Goal: Task Accomplishment & Management: Complete application form

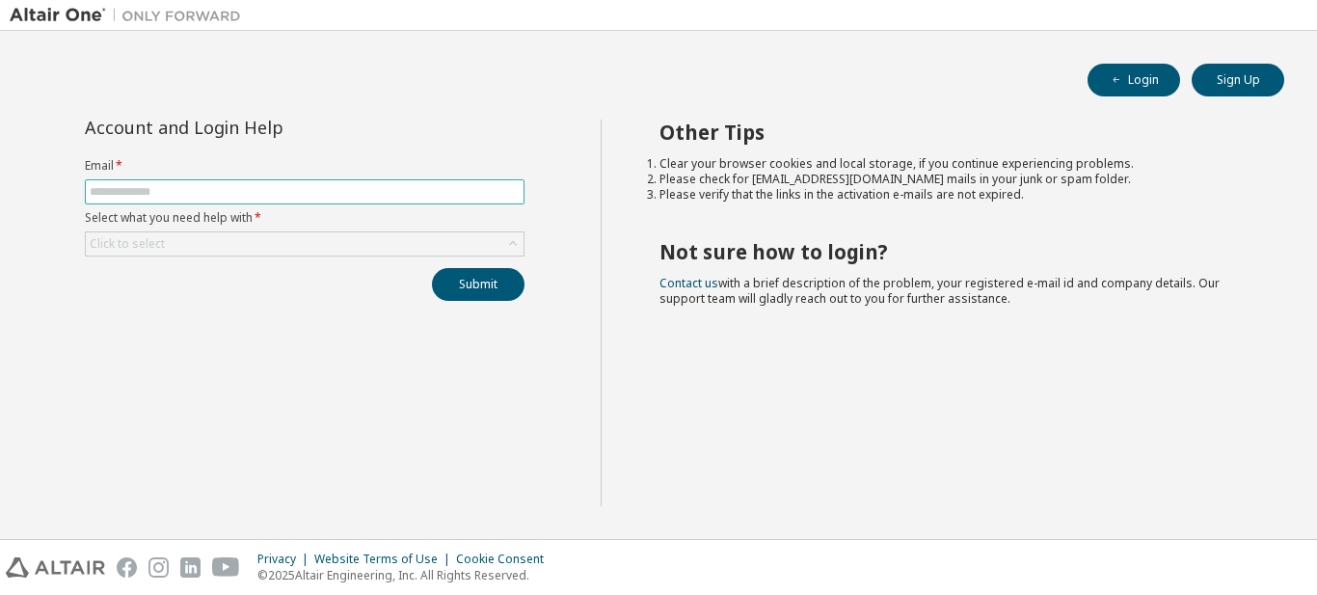
click at [277, 184] on input "text" at bounding box center [305, 191] width 430 height 15
type input "**********"
click at [296, 237] on div "Click to select" at bounding box center [305, 243] width 438 height 23
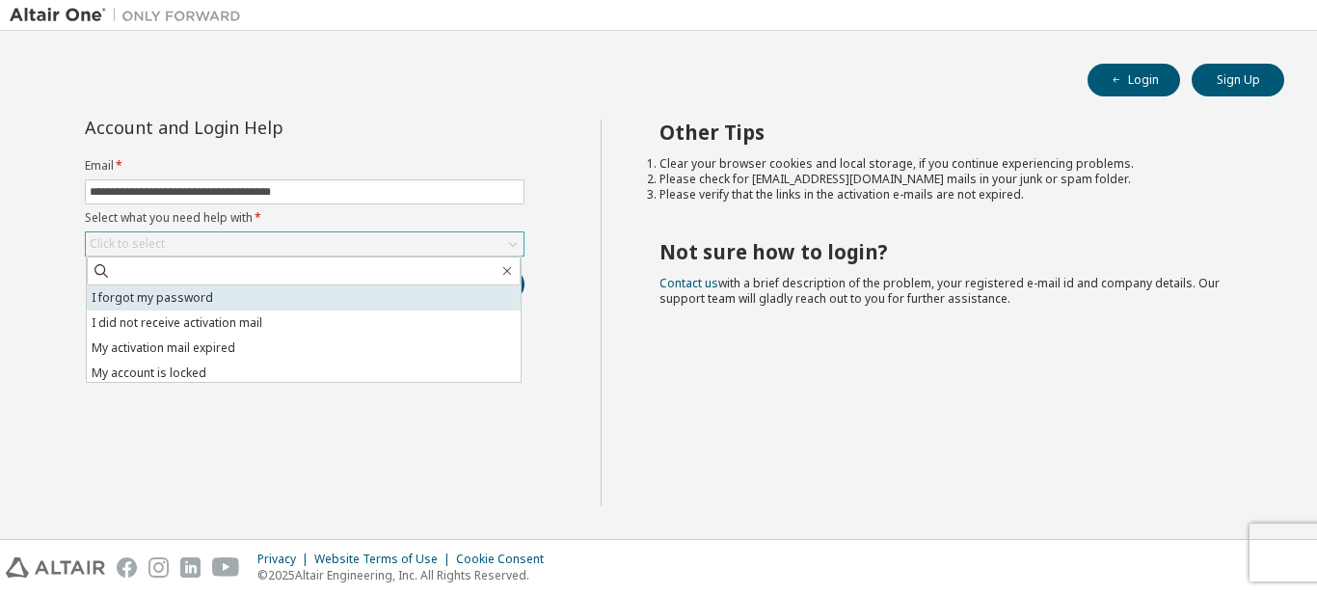
click at [242, 300] on li "I forgot my password" at bounding box center [304, 297] width 434 height 25
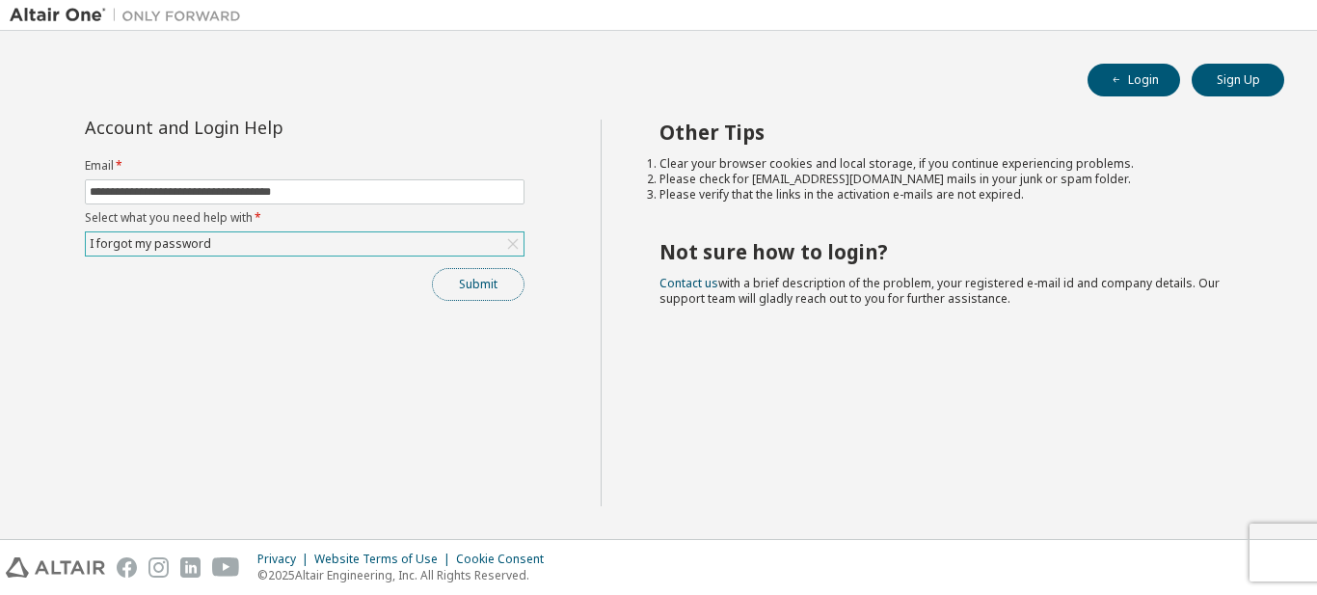
click at [459, 289] on button "Submit" at bounding box center [478, 284] width 93 height 33
click at [476, 281] on button "Submit" at bounding box center [478, 284] width 93 height 33
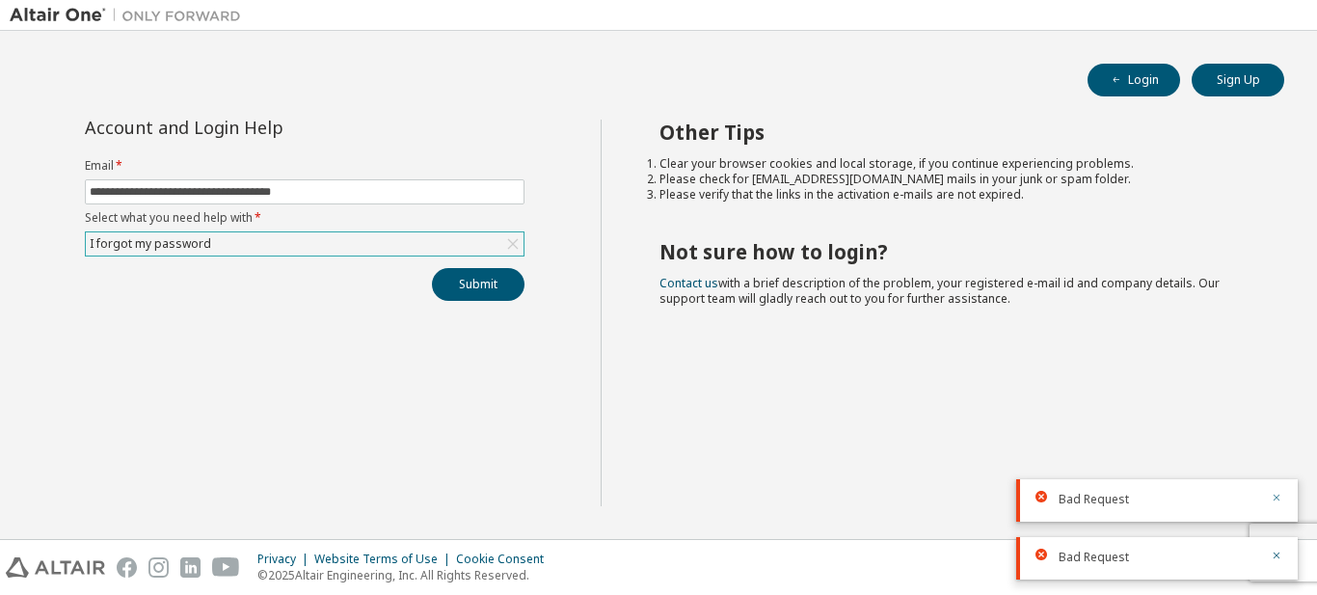
click at [1277, 501] on icon "button" at bounding box center [1277, 498] width 12 height 12
click at [1270, 551] on div at bounding box center [1270, 557] width 23 height 17
click at [1273, 556] on icon "button" at bounding box center [1277, 555] width 12 height 12
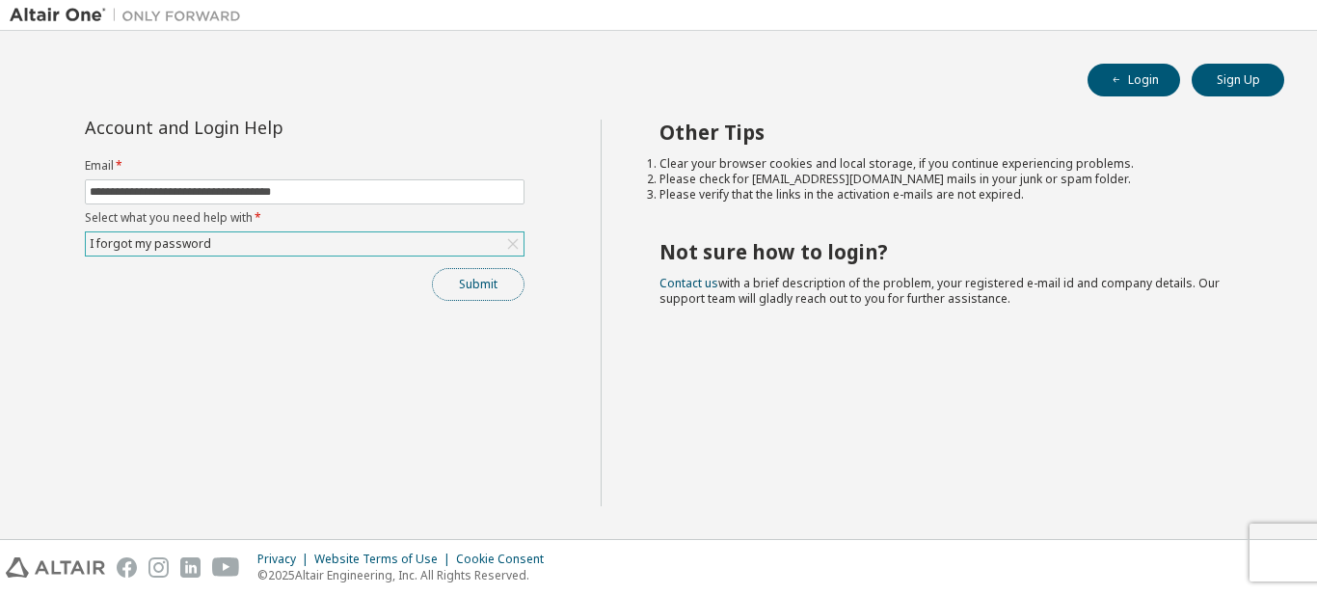
click at [455, 286] on button "Submit" at bounding box center [478, 284] width 93 height 33
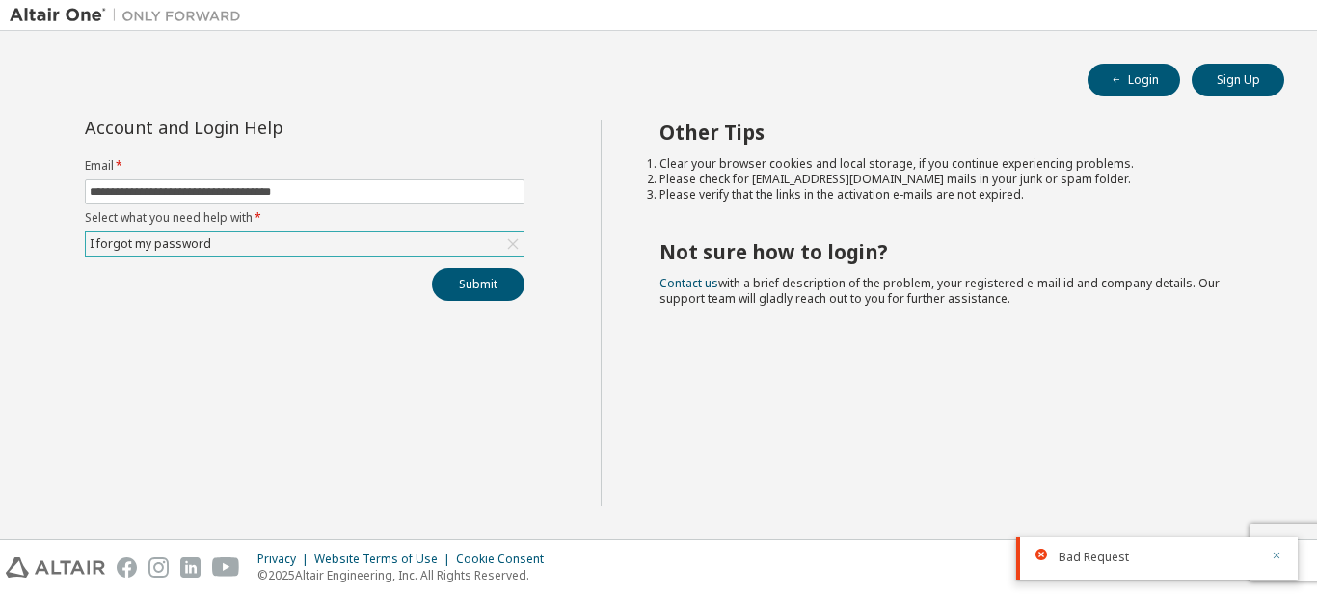
click at [1279, 556] on icon "button" at bounding box center [1277, 555] width 12 height 12
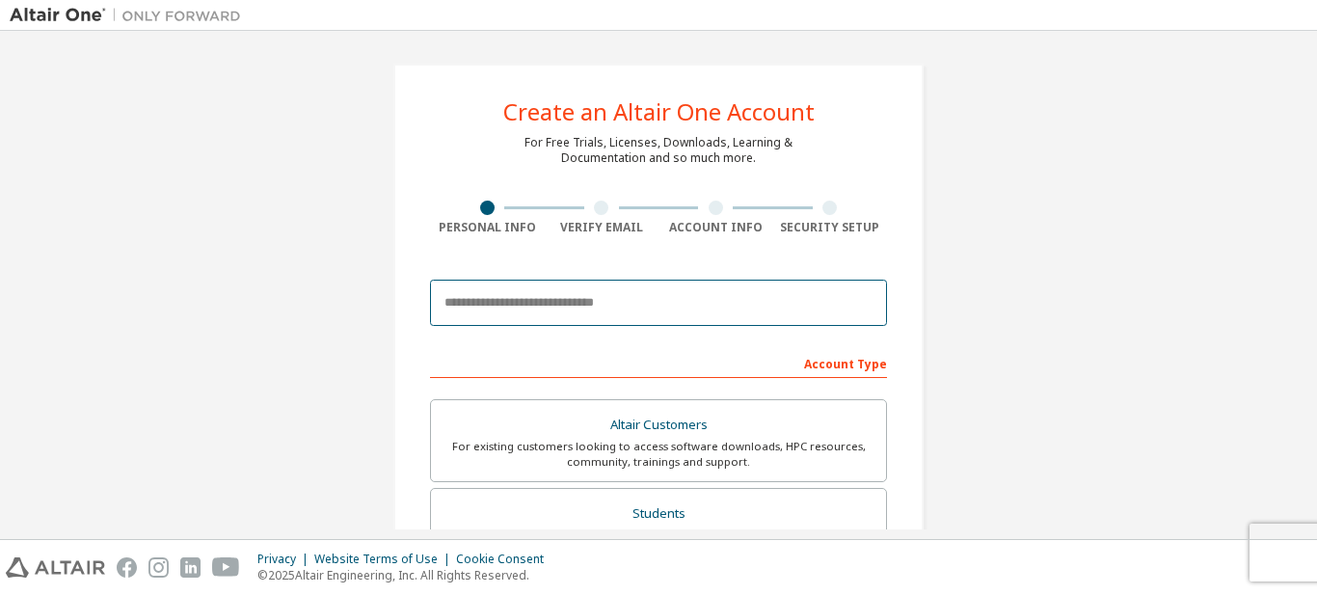
click at [605, 301] on input "email" at bounding box center [658, 303] width 457 height 46
type input "**********"
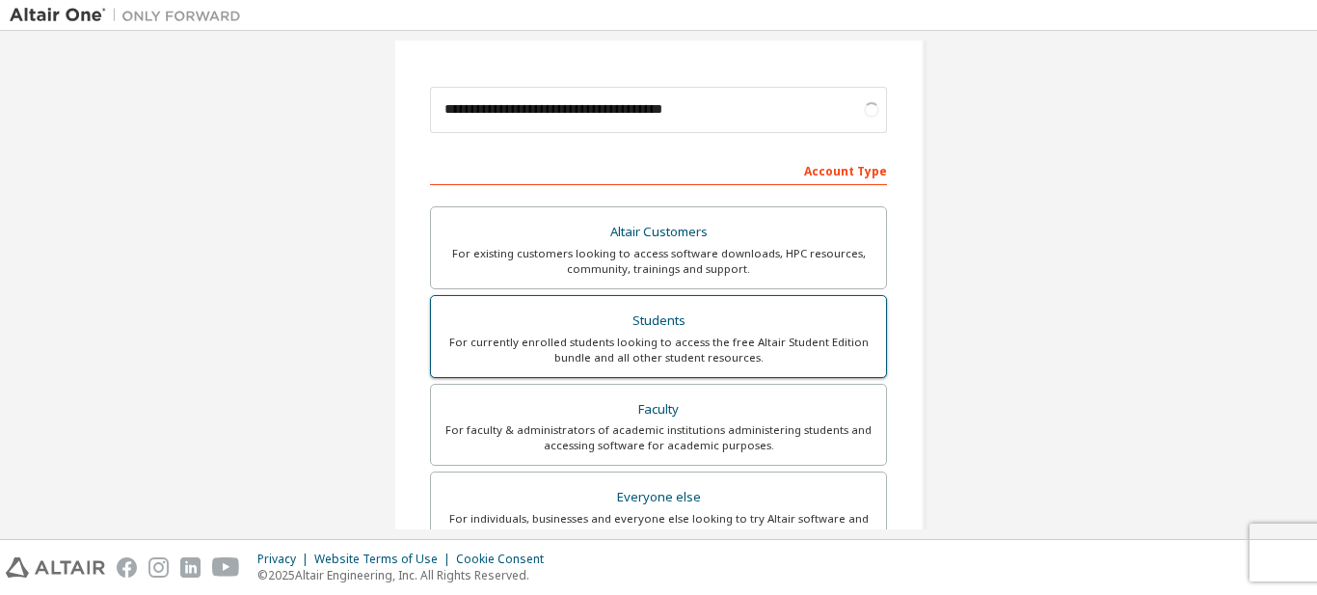
click at [713, 346] on div "For currently enrolled students looking to access the free Altair Student Editi…" at bounding box center [658, 349] width 432 height 31
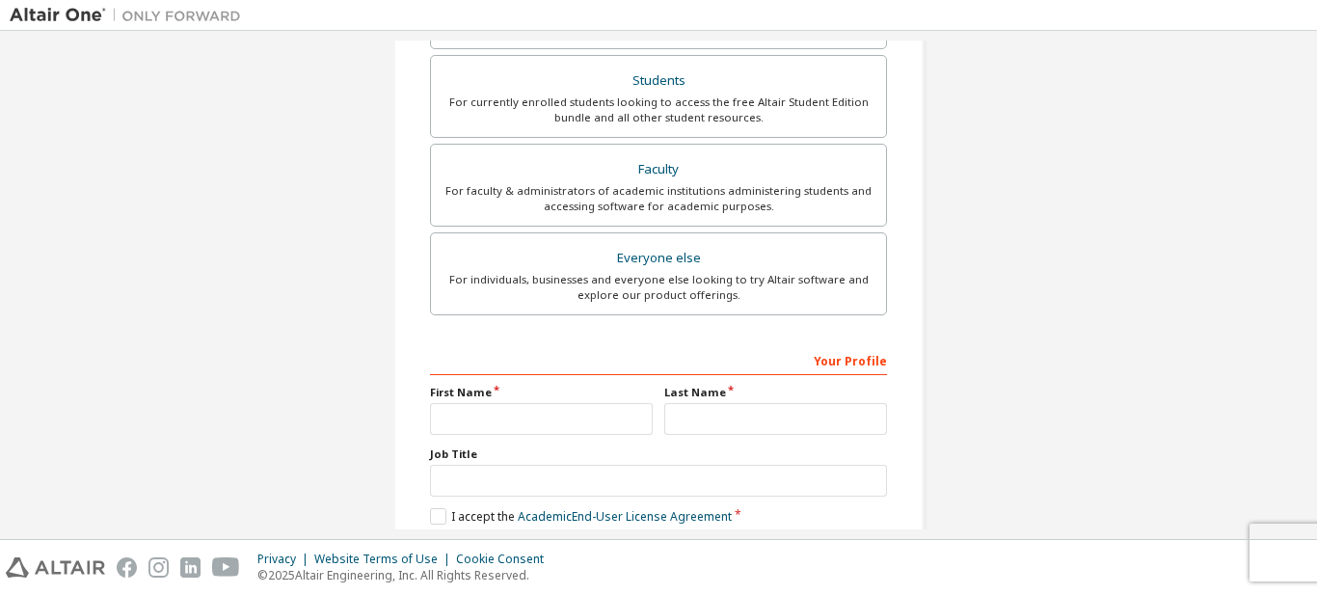
scroll to position [578, 0]
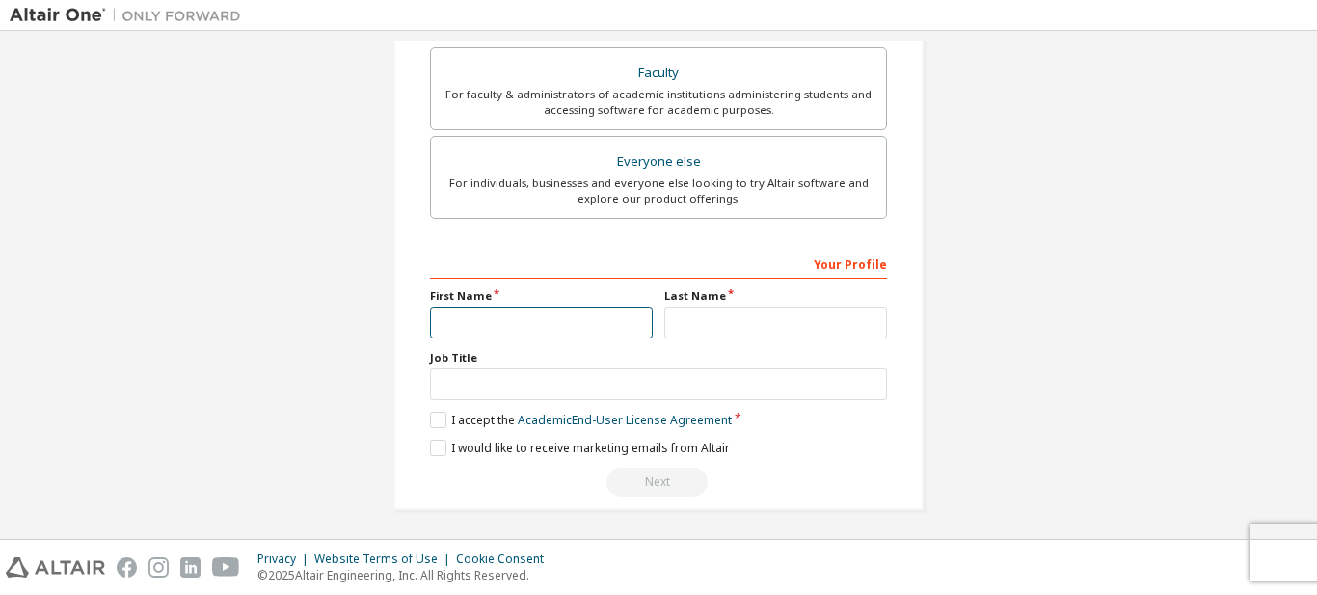
click at [579, 332] on input "text" at bounding box center [541, 323] width 223 height 32
type input "********"
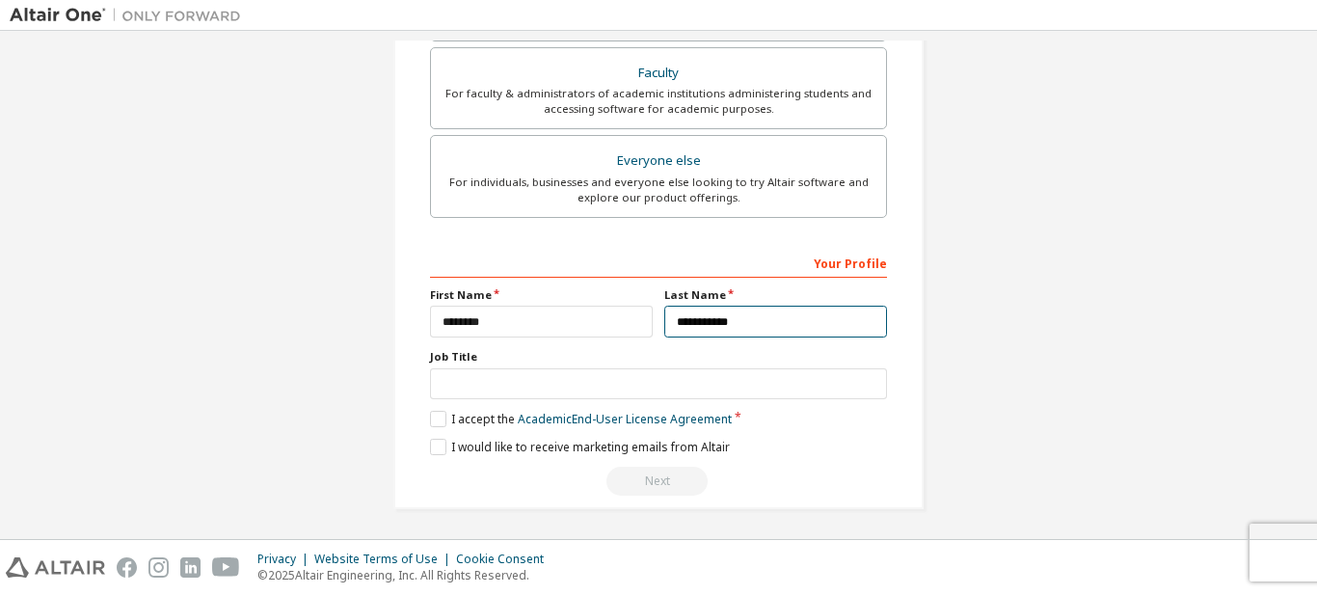
type input "**********"
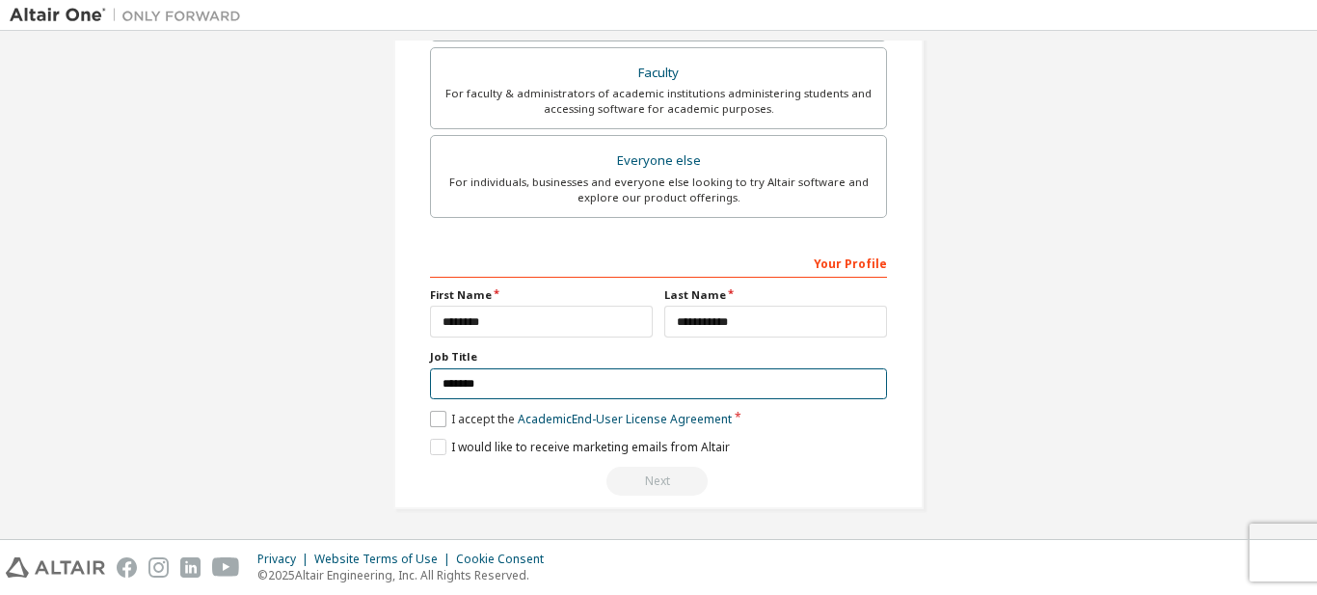
type input "*******"
click at [442, 414] on label "I accept the Academic End-User License Agreement" at bounding box center [581, 419] width 302 height 16
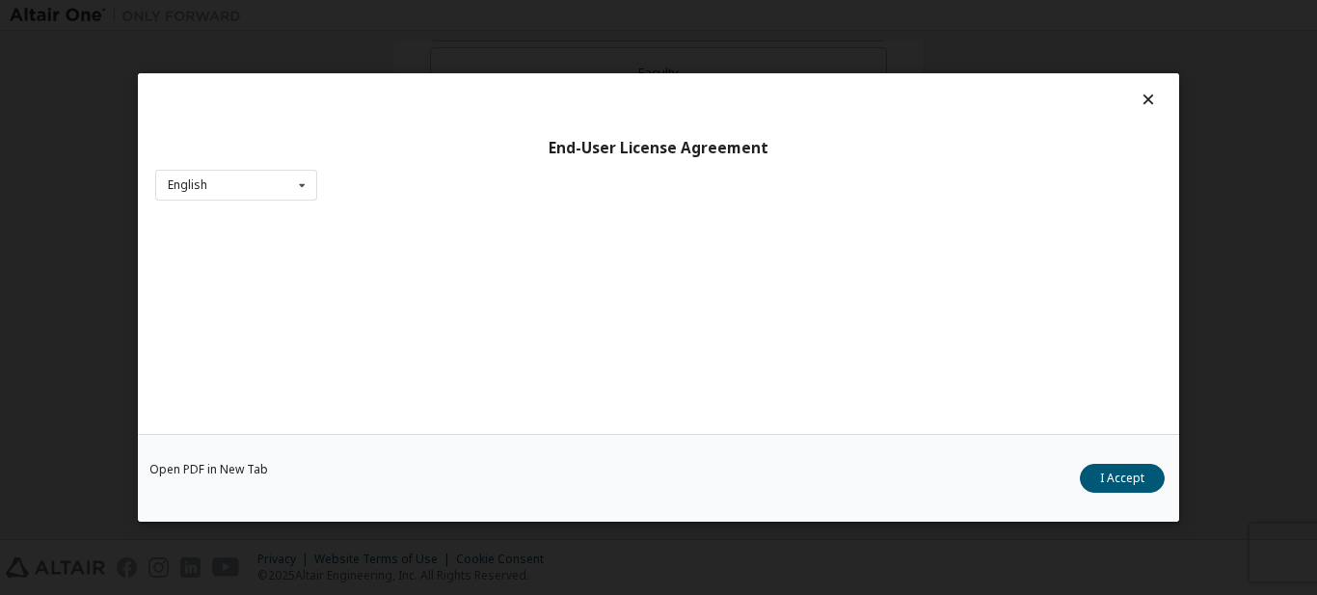
click at [432, 439] on div "Open PDF in New Tab I Accept" at bounding box center [658, 478] width 1041 height 88
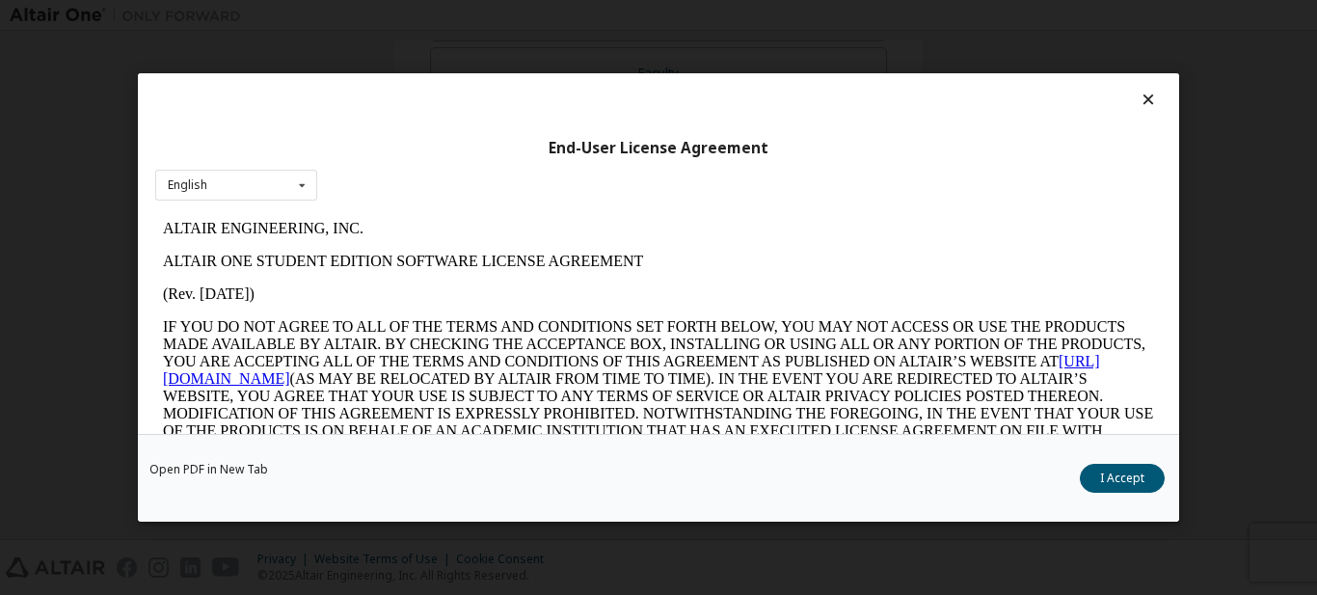
scroll to position [0, 0]
click at [1105, 482] on button "I Accept" at bounding box center [1122, 478] width 85 height 29
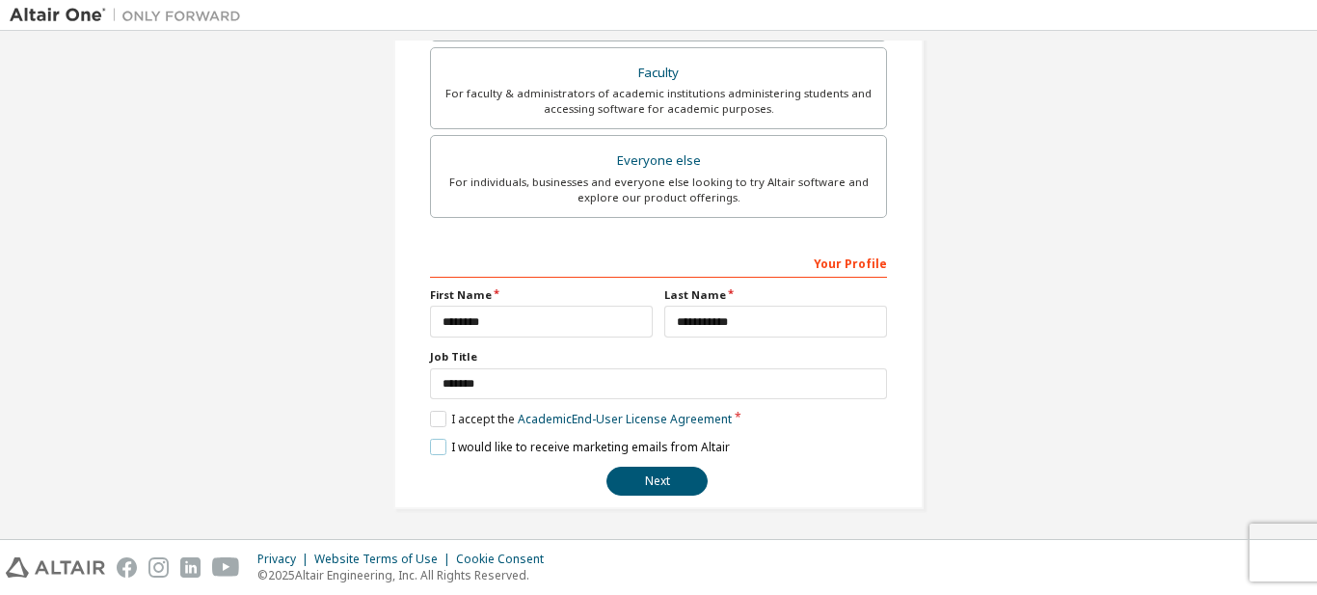
click at [430, 448] on label "I would like to receive marketing emails from Altair" at bounding box center [580, 447] width 300 height 16
click at [657, 482] on button "Next" at bounding box center [656, 481] width 101 height 29
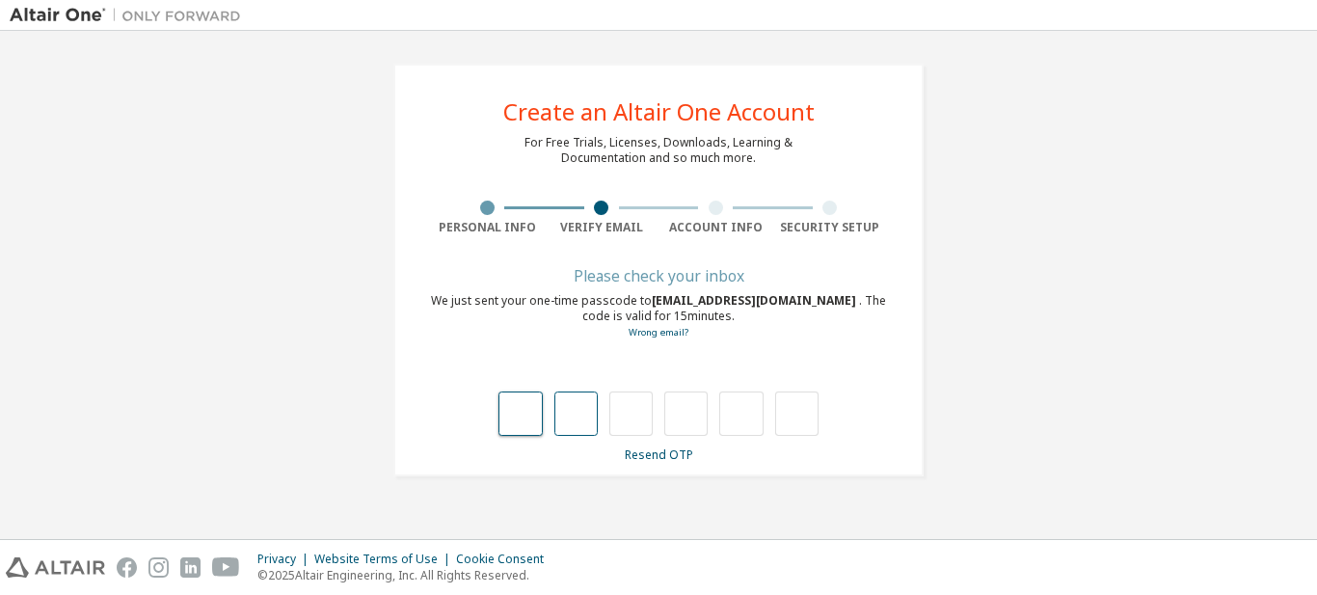
type input "*"
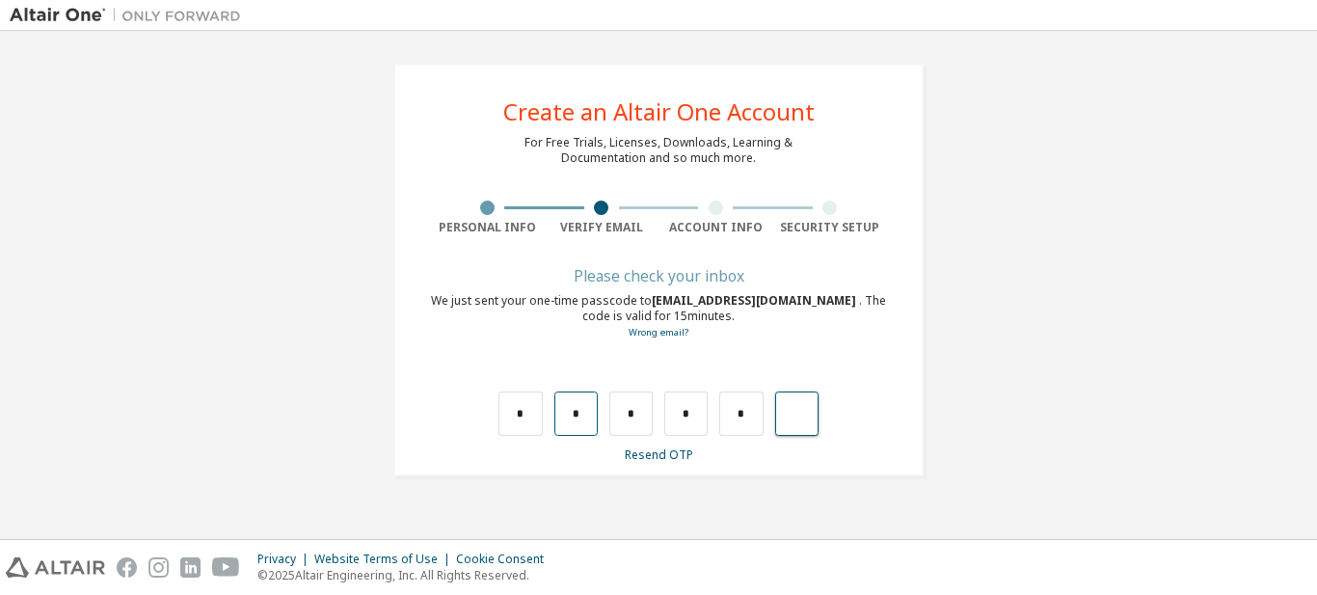
type input "*"
